Goal: Task Accomplishment & Management: Manage account settings

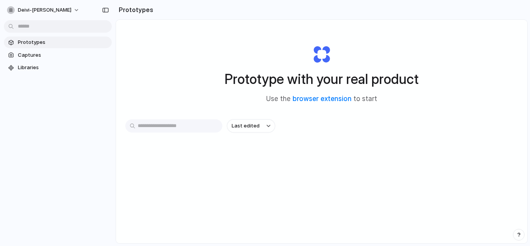
click at [12, 40] on div at bounding box center [11, 42] width 8 height 8
click at [254, 129] on span "Last edited" at bounding box center [246, 126] width 28 height 8
click at [45, 60] on link "Captures" at bounding box center [58, 55] width 108 height 12
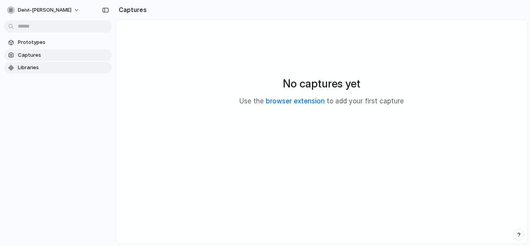
click at [41, 66] on span "Libraries" at bounding box center [63, 68] width 91 height 8
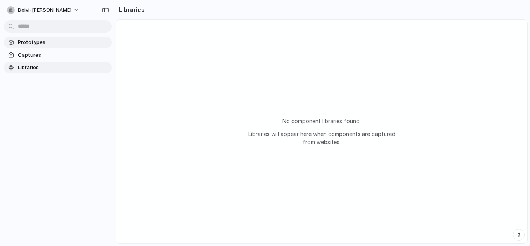
click at [33, 37] on link "Prototypes" at bounding box center [58, 42] width 108 height 12
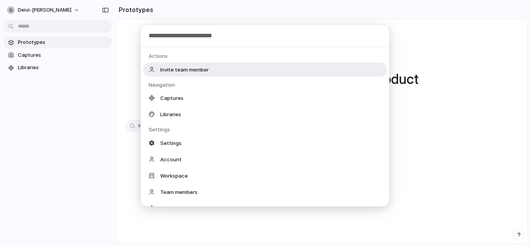
click at [34, 27] on body "deivi-cubillos Prototypes Captures Libraries Prototypes Prototype with your rea…" at bounding box center [265, 123] width 530 height 246
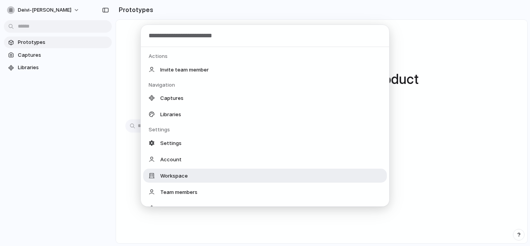
click at [190, 173] on div "Workspace" at bounding box center [265, 175] width 244 height 14
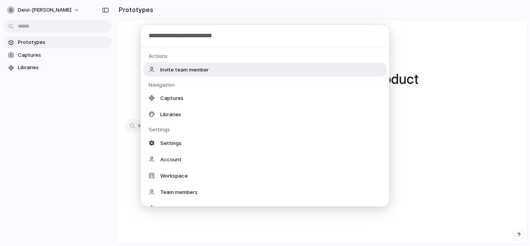
click at [46, 28] on body "deivi-cubillos Prototypes Captures Libraries Prototypes Prototype with your rea…" at bounding box center [265, 123] width 530 height 246
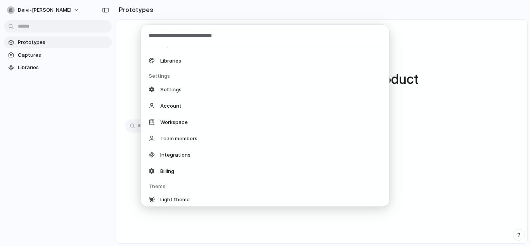
scroll to position [70, 0]
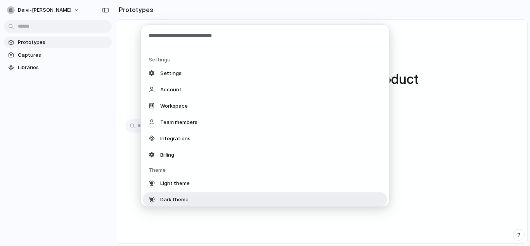
click at [55, 25] on div "Actions Invite team member Navigation Captures Libraries Settings Settings Acco…" at bounding box center [265, 123] width 530 height 246
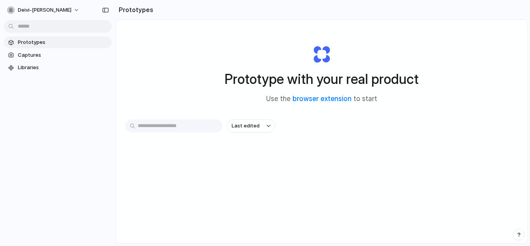
click at [55, 25] on body "deivi-cubillos Prototypes Captures Libraries Prototypes Prototype with your rea…" at bounding box center [265, 123] width 530 height 246
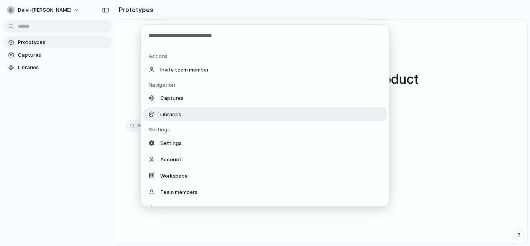
click at [181, 114] on span "Libraries" at bounding box center [170, 114] width 21 height 8
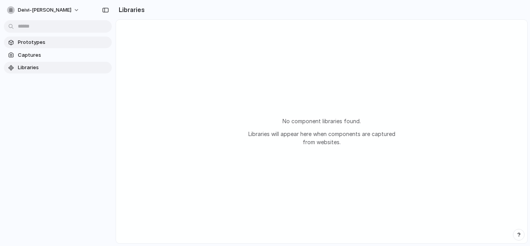
click at [71, 45] on span "Prototypes" at bounding box center [63, 42] width 91 height 8
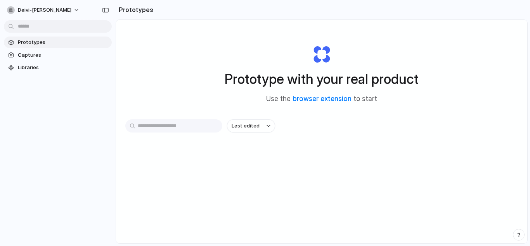
click at [156, 123] on input "text" at bounding box center [173, 125] width 97 height 13
type input "*"
click at [274, 23] on div "Prototype with your real product Use the browser extension to start Last edited" at bounding box center [322, 152] width 412 height 264
drag, startPoint x: 325, startPoint y: 94, endPoint x: 325, endPoint y: 103, distance: 8.9
click at [325, 103] on span "Use the browser extension to start" at bounding box center [321, 99] width 111 height 10
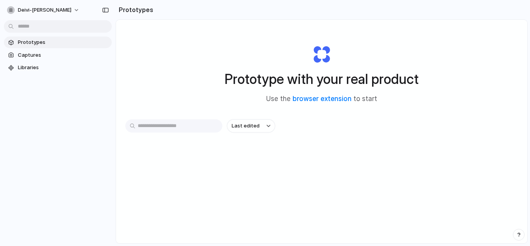
click at [325, 103] on span "Use the browser extension to start" at bounding box center [321, 99] width 111 height 10
click at [325, 99] on link "browser extension" at bounding box center [322, 99] width 59 height 8
click at [195, 59] on div "Prototype with your real product Use the browser extension to start" at bounding box center [322, 71] width 311 height 84
click at [329, 95] on link "browser extension" at bounding box center [322, 99] width 59 height 8
click at [504, 73] on div "Prototype with your real product Use the browser extension to start Last edited" at bounding box center [322, 152] width 412 height 264
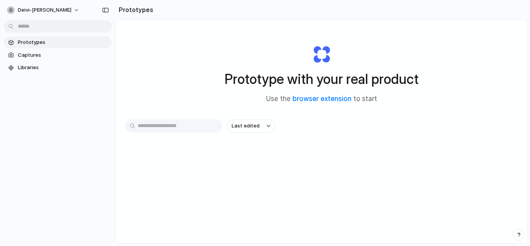
click at [504, 72] on div "Prototype with your real product Use the browser extension to start Last edited" at bounding box center [322, 152] width 412 height 264
click at [404, 98] on div "Prototype with your real product Use the browser extension to start" at bounding box center [322, 71] width 311 height 84
drag, startPoint x: 298, startPoint y: 148, endPoint x: 280, endPoint y: 134, distance: 22.8
click at [291, 139] on div "Last edited" at bounding box center [321, 153] width 393 height 68
click at [271, 122] on button "Last edited" at bounding box center [251, 125] width 48 height 13
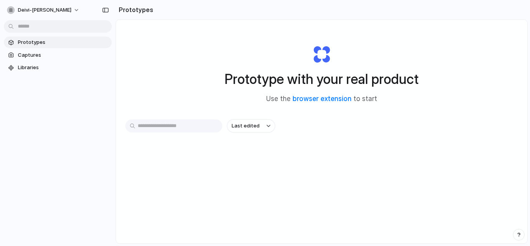
click at [223, 142] on div "Last edited Last created Alphabetical" at bounding box center [265, 123] width 530 height 246
click at [338, 83] on h1 "Prototype with your real product" at bounding box center [322, 79] width 194 height 21
click at [337, 87] on h1 "Prototype with your real product" at bounding box center [322, 79] width 194 height 21
click at [335, 90] on div "Prototype with your real product Use the browser extension to start" at bounding box center [322, 71] width 311 height 84
click at [333, 92] on div "Prototype with your real product Use the browser extension to start" at bounding box center [322, 71] width 311 height 84
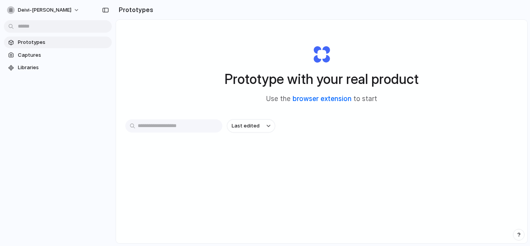
click at [321, 99] on link "browser extension" at bounding box center [322, 99] width 59 height 8
click at [98, 95] on div "Prototypes Captures Libraries" at bounding box center [58, 87] width 116 height 175
click at [42, 61] on section "Prototypes Captures Libraries" at bounding box center [58, 54] width 116 height 38
click at [42, 56] on span "Captures" at bounding box center [63, 55] width 91 height 8
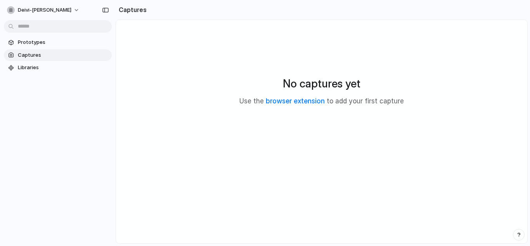
click at [42, 57] on span "Captures" at bounding box center [63, 55] width 91 height 8
click at [42, 66] on span "Libraries" at bounding box center [63, 68] width 91 height 8
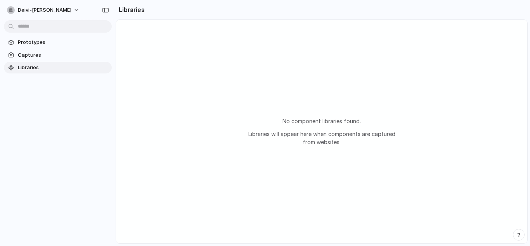
click at [42, 66] on span "Libraries" at bounding box center [63, 68] width 91 height 8
click at [101, 16] on div at bounding box center [105, 10] width 12 height 12
click at [36, 6] on button "deivi-[PERSON_NAME]" at bounding box center [44, 10] width 80 height 12
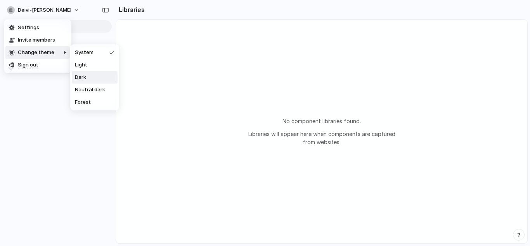
click at [85, 74] on span "Dark" at bounding box center [80, 77] width 11 height 8
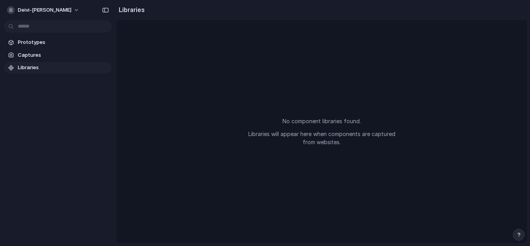
click at [70, 32] on body "deivi-[PERSON_NAME] Prototypes Captures Libraries Libraries No component librar…" at bounding box center [265, 123] width 530 height 246
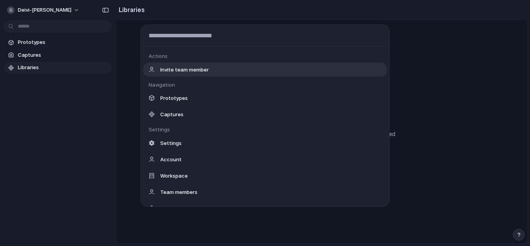
click at [123, 124] on div "Actions Invite team member Navigation Prototypes Captures Settings Settings Acc…" at bounding box center [265, 123] width 530 height 246
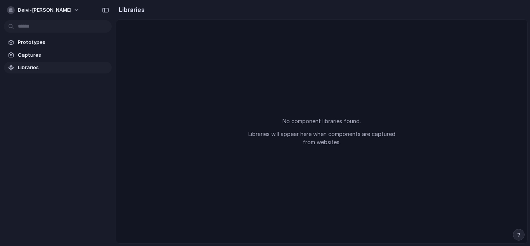
click at [57, 208] on div "deivi-[PERSON_NAME] Prototypes Captures Libraries" at bounding box center [58, 123] width 116 height 246
click at [333, 55] on div "No component libraries found. Libraries will appear here when components are ca…" at bounding box center [322, 131] width 412 height 223
click at [61, 7] on button "deivi-[PERSON_NAME]" at bounding box center [44, 10] width 80 height 12
click at [111, 12] on button "button" at bounding box center [105, 10] width 12 height 12
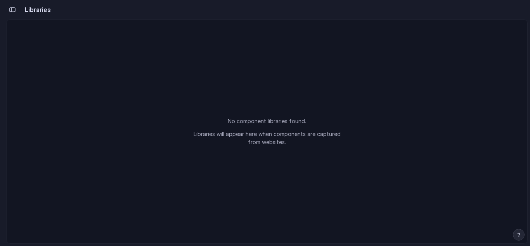
click at [111, 12] on section "Libraries" at bounding box center [267, 9] width 522 height 19
click at [319, 153] on div "No component libraries found. Libraries will appear here when components are ca…" at bounding box center [267, 131] width 521 height 223
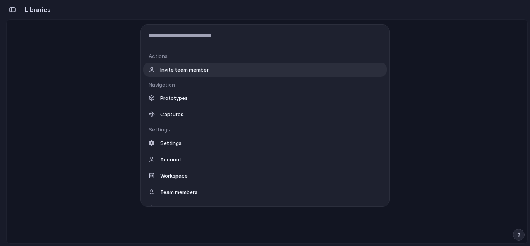
click at [40, 25] on body "deivi-[PERSON_NAME] Prototypes Captures Libraries Libraries No component librar…" at bounding box center [265, 123] width 530 height 246
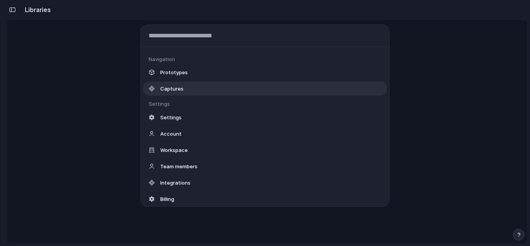
scroll to position [17, 0]
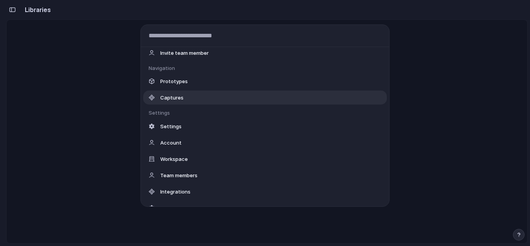
click at [11, 11] on div "Actions Invite team member Navigation Prototypes Captures Settings Settings Acc…" at bounding box center [265, 123] width 530 height 246
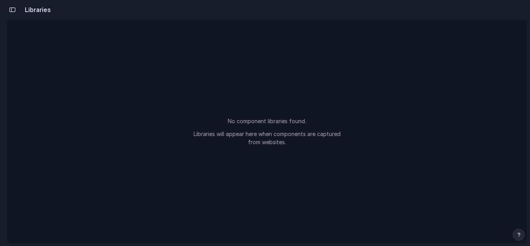
click at [11, 11] on div "button" at bounding box center [12, 9] width 7 height 5
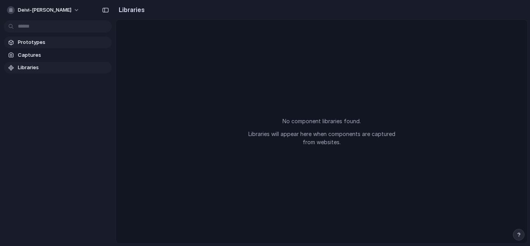
click at [21, 45] on span "Prototypes" at bounding box center [63, 42] width 91 height 8
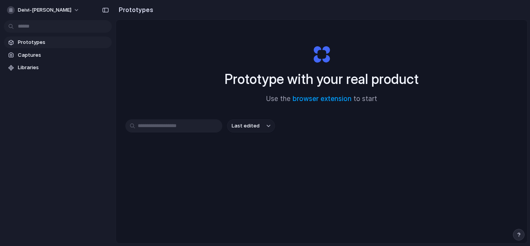
click at [149, 130] on input "text" at bounding box center [173, 125] width 97 height 13
type input "*"
click at [54, 12] on button "deivi-[PERSON_NAME]" at bounding box center [44, 10] width 80 height 12
click at [34, 68] on span "Sign out" at bounding box center [28, 65] width 21 height 8
